Goal: Information Seeking & Learning: Learn about a topic

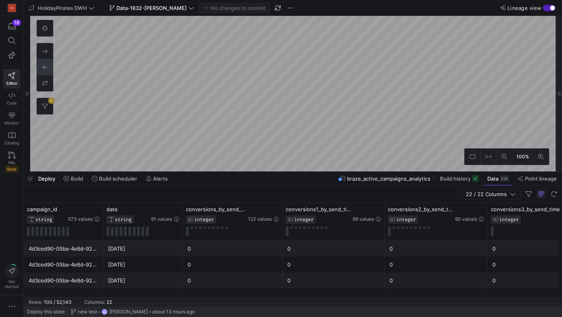
scroll to position [147, 0]
click at [145, 8] on span "Data-1832-[PERSON_NAME]" at bounding box center [151, 8] width 70 height 6
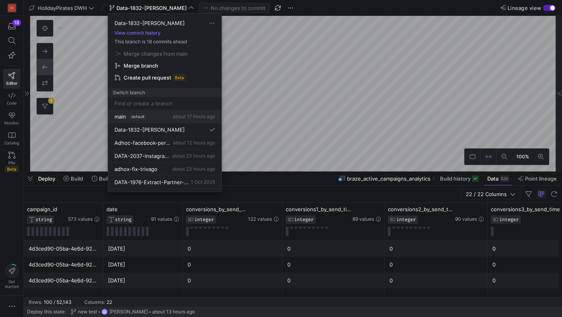
click at [153, 114] on div "main default about 17 hours ago" at bounding box center [164, 116] width 101 height 6
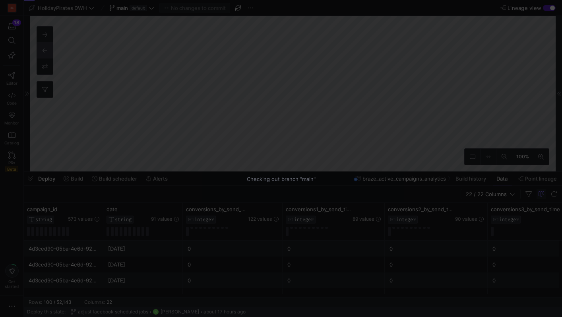
scroll to position [0, 3]
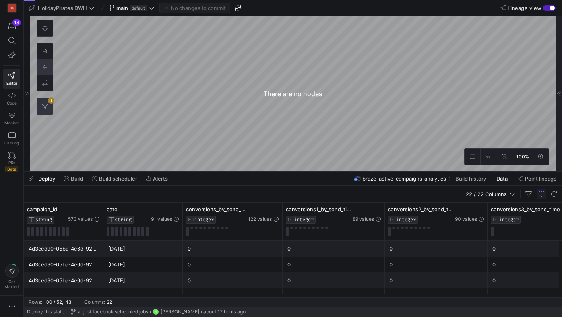
click at [48, 107] on button "1" at bounding box center [45, 106] width 16 height 16
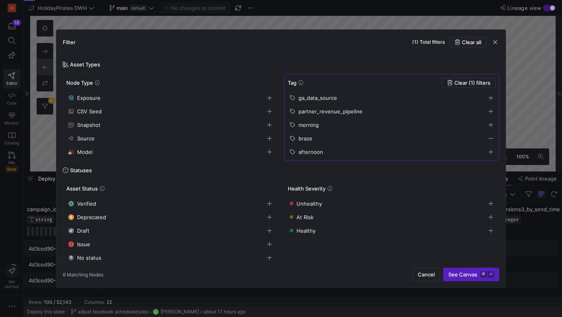
click at [492, 139] on icon "button" at bounding box center [491, 139] width 6 height 6
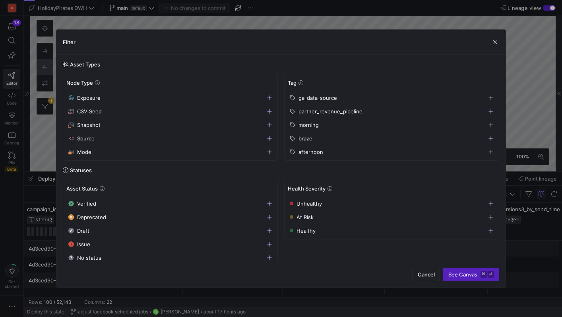
click at [492, 114] on span "button" at bounding box center [391, 111] width 213 height 13
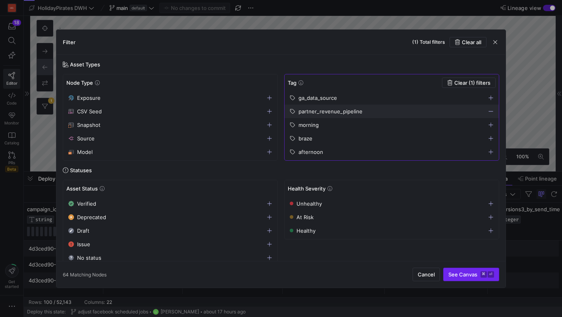
click at [475, 273] on span "See Canvas ⌘ ⏎" at bounding box center [471, 274] width 46 height 6
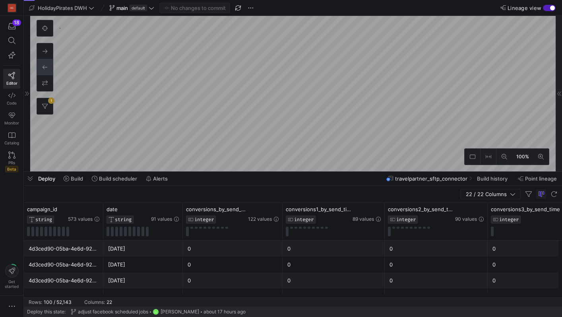
scroll to position [672, 0]
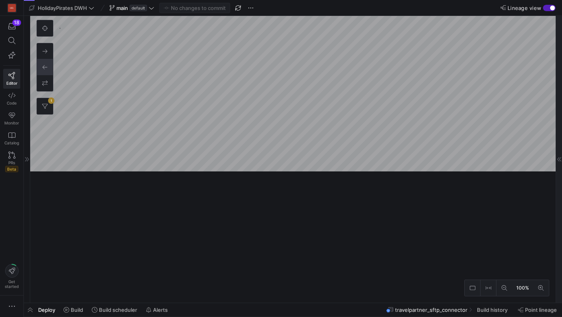
scroll to position [569, 0]
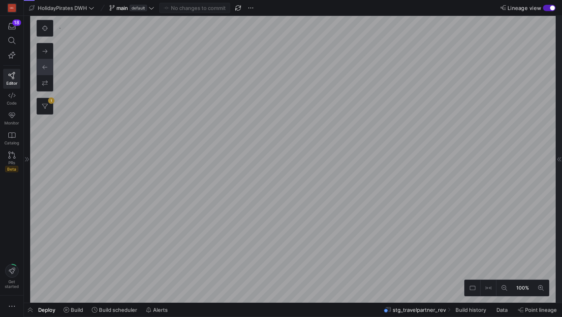
scroll to position [153, 0]
click at [559, 149] on div at bounding box center [559, 159] width 6 height 287
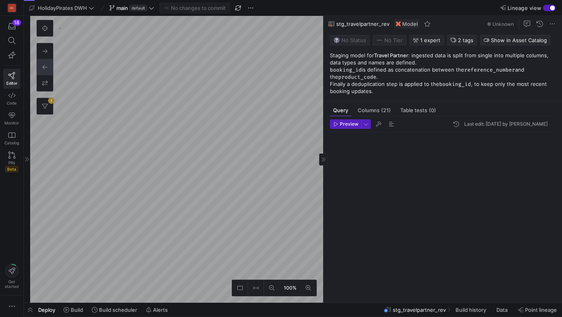
scroll to position [72, 0]
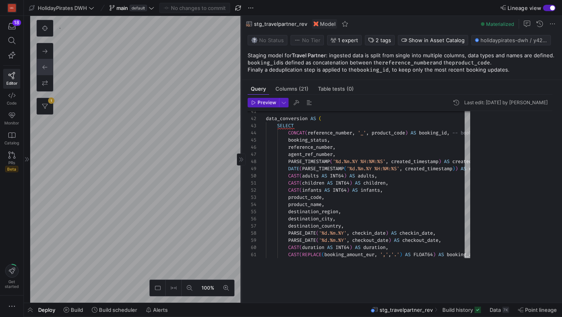
drag, startPoint x: 323, startPoint y: 176, endPoint x: 241, endPoint y: 174, distance: 82.7
click at [241, 174] on div at bounding box center [241, 159] width 0 height 287
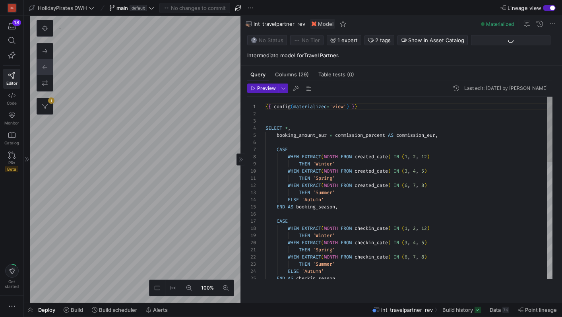
scroll to position [114, 0]
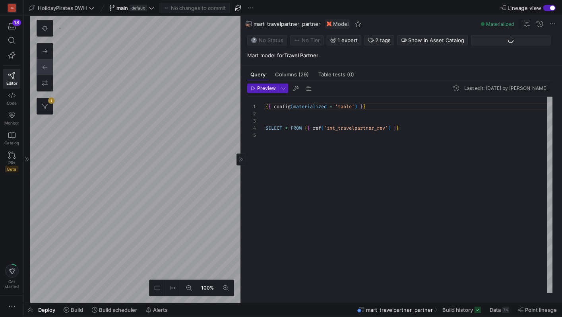
scroll to position [105, 0]
type textarea "{{ config(materialized = 'incremental', unique_key = 'booking_id', incremental_…"
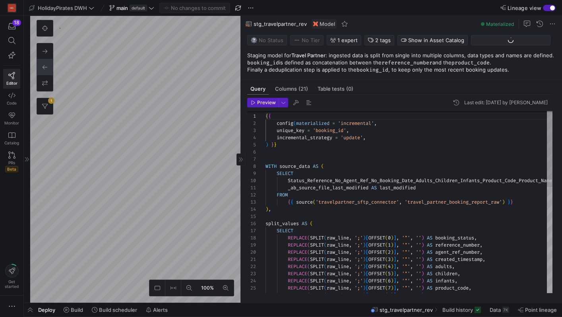
scroll to position [369, 0]
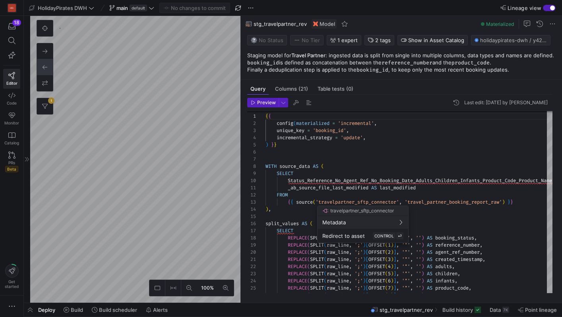
click at [362, 159] on div at bounding box center [281, 158] width 562 height 317
